Goal: Task Accomplishment & Management: Manage account settings

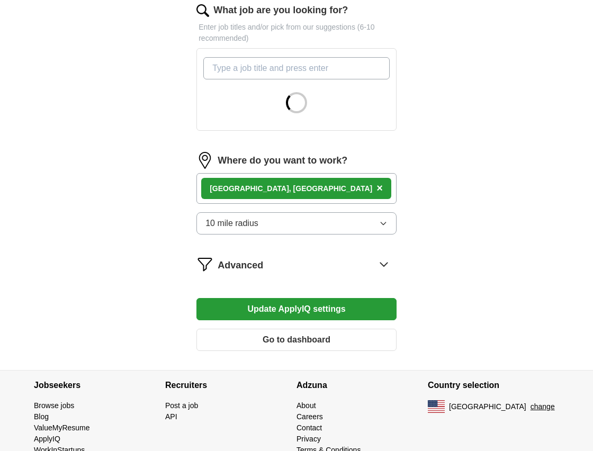
scroll to position [391, 0]
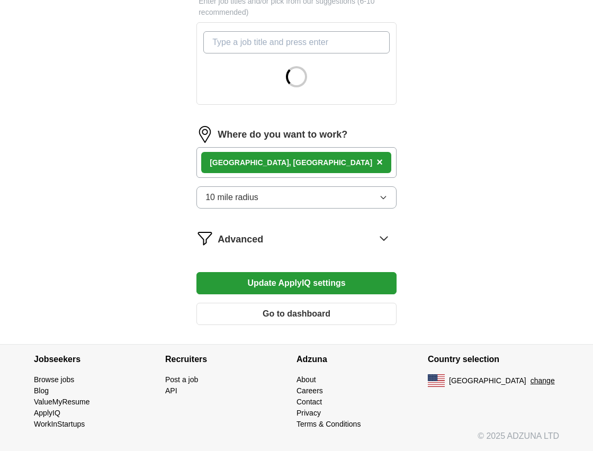
click at [292, 285] on button "Update ApplyIQ settings" at bounding box center [296, 283] width 200 height 22
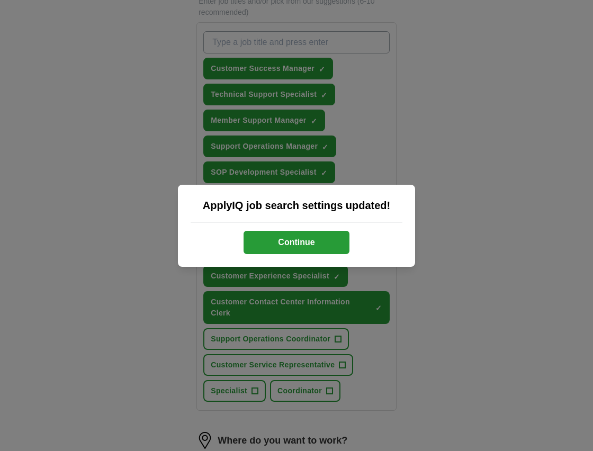
click at [319, 252] on button "Continue" at bounding box center [297, 242] width 106 height 23
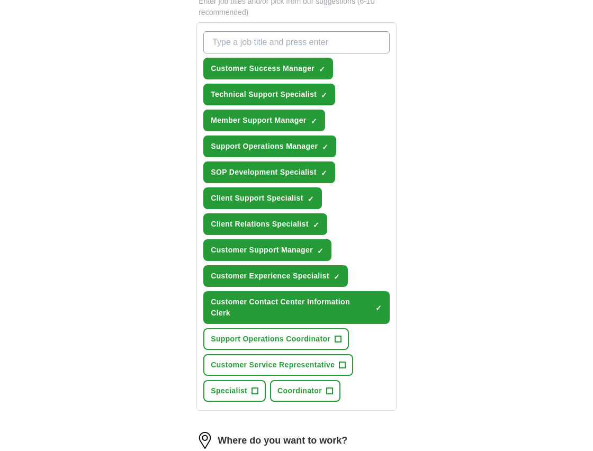
scroll to position [634, 0]
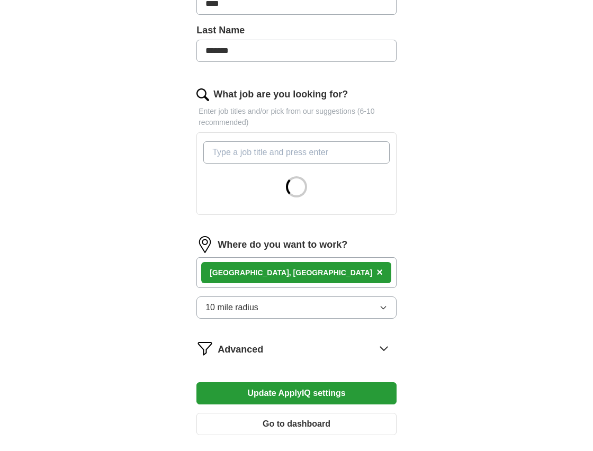
scroll to position [386, 0]
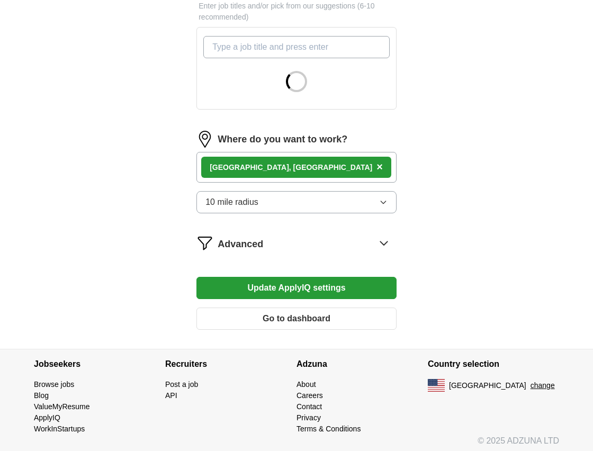
click at [384, 244] on icon at bounding box center [383, 243] width 7 height 4
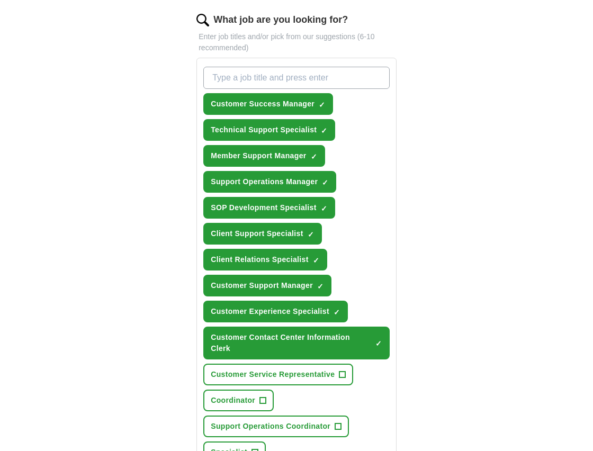
scroll to position [337, 0]
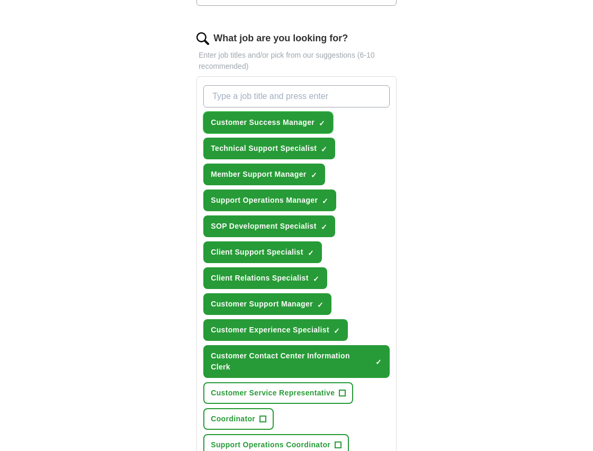
click at [0, 0] on span "×" at bounding box center [0, 0] width 0 height 0
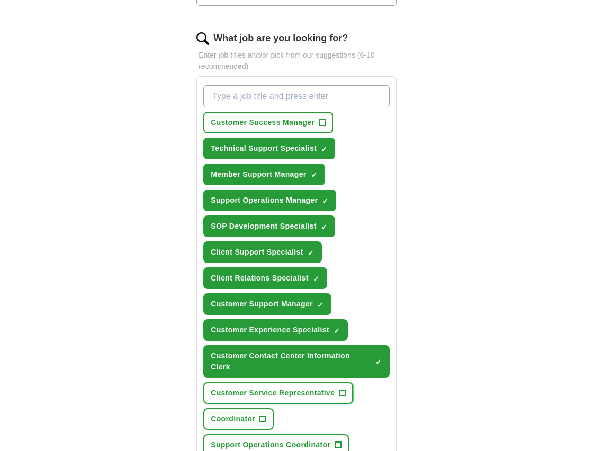
click at [341, 394] on span "+" at bounding box center [342, 393] width 6 height 8
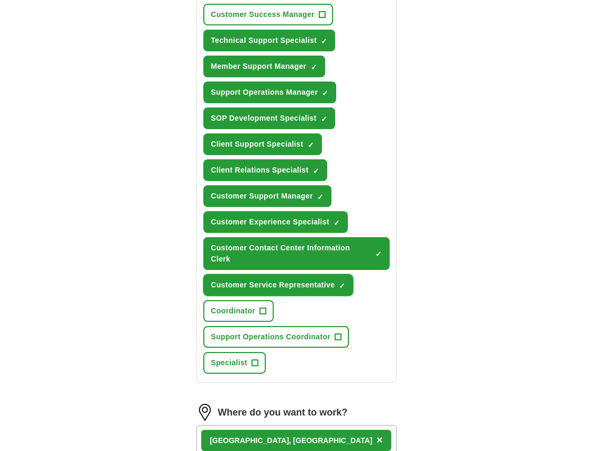
scroll to position [446, 0]
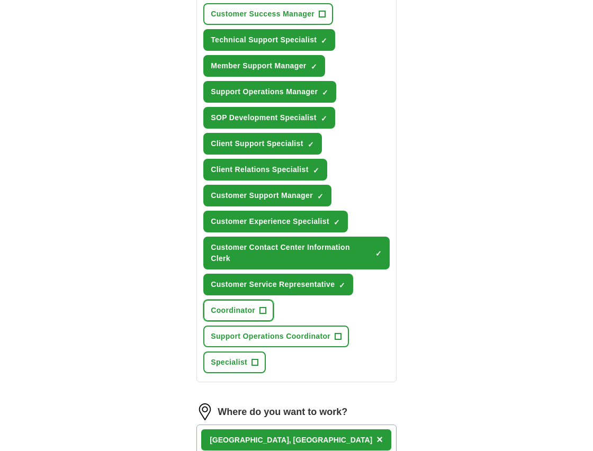
click at [262, 311] on span "+" at bounding box center [263, 311] width 6 height 8
click at [0, 0] on span "×" at bounding box center [0, 0] width 0 height 0
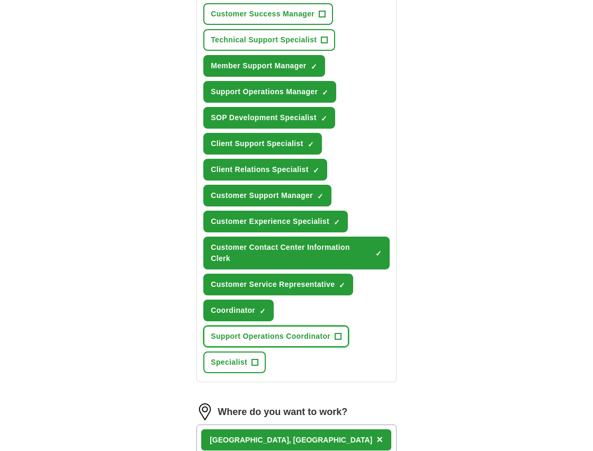
click at [340, 335] on span "+" at bounding box center [338, 336] width 6 height 8
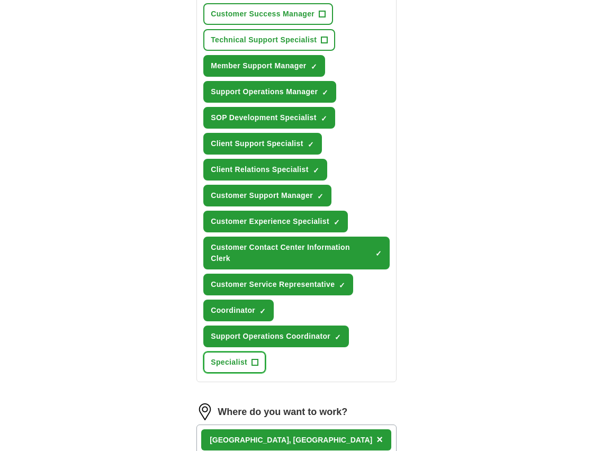
click at [247, 366] on span "Specialist" at bounding box center [229, 362] width 37 height 11
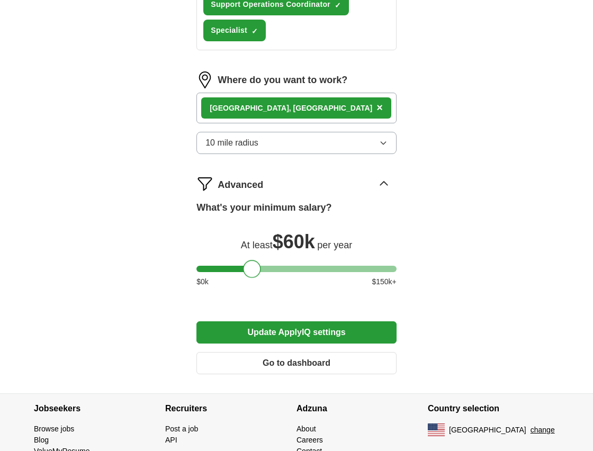
drag, startPoint x: 206, startPoint y: 271, endPoint x: 252, endPoint y: 272, distance: 46.1
click at [252, 272] on div at bounding box center [252, 269] width 18 height 18
click at [322, 332] on button "Update ApplyIQ settings" at bounding box center [296, 332] width 200 height 22
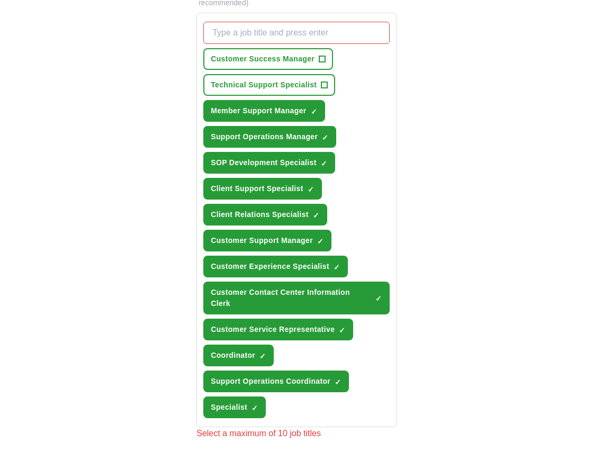
scroll to position [403, 0]
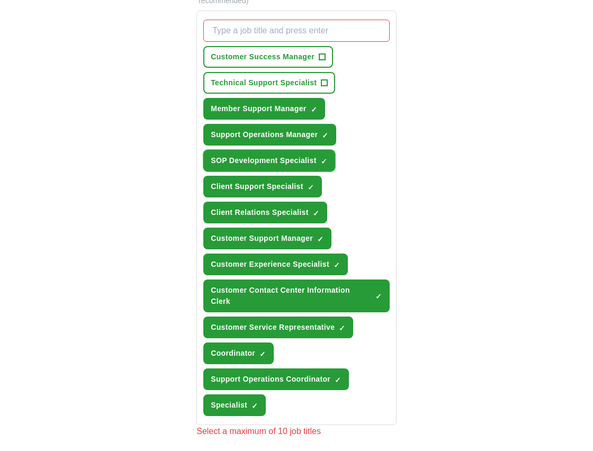
click at [0, 0] on span "×" at bounding box center [0, 0] width 0 height 0
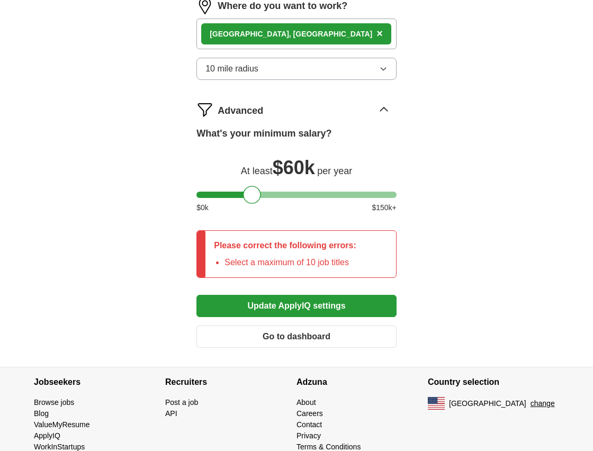
scroll to position [887, 0]
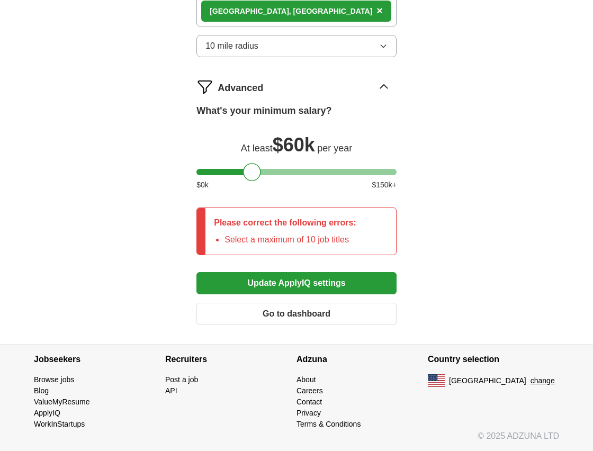
click at [341, 283] on button "Update ApplyIQ settings" at bounding box center [296, 283] width 200 height 22
click at [292, 282] on button "Update ApplyIQ settings" at bounding box center [296, 283] width 200 height 22
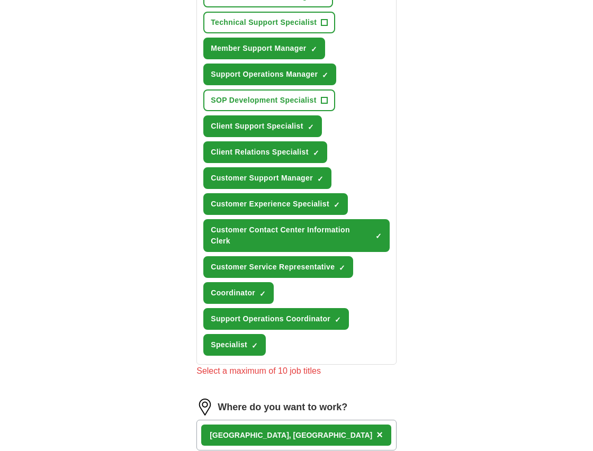
scroll to position [474, 0]
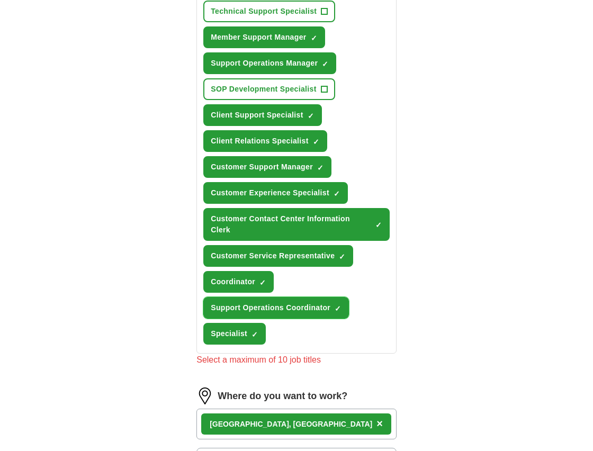
click at [0, 0] on span "×" at bounding box center [0, 0] width 0 height 0
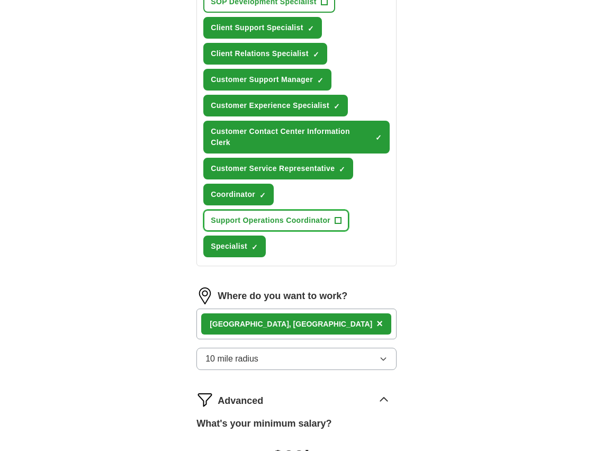
scroll to position [717, 0]
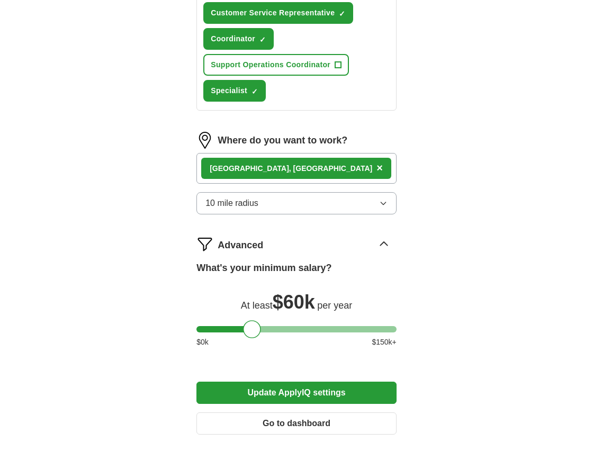
click at [319, 385] on button "Update ApplyIQ settings" at bounding box center [296, 393] width 200 height 22
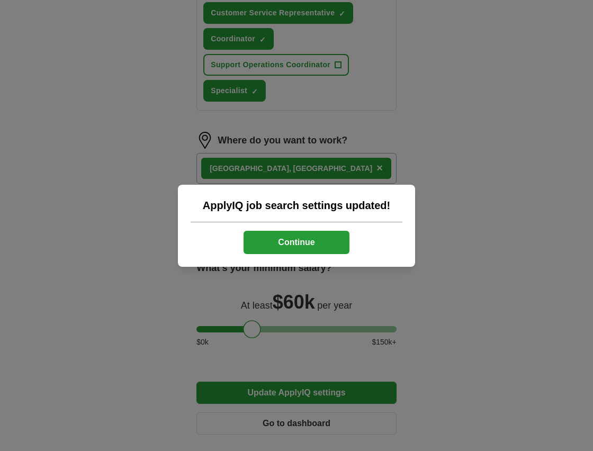
click at [319, 239] on button "Continue" at bounding box center [297, 242] width 106 height 23
